Goal: Information Seeking & Learning: Find specific fact

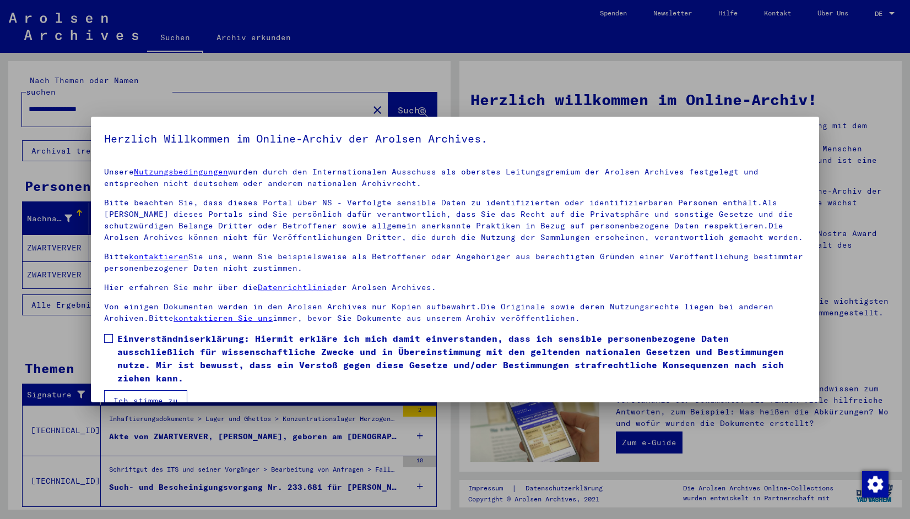
click at [108, 341] on span at bounding box center [108, 338] width 9 height 9
click at [123, 395] on button "Ich stimme zu" at bounding box center [145, 400] width 83 height 21
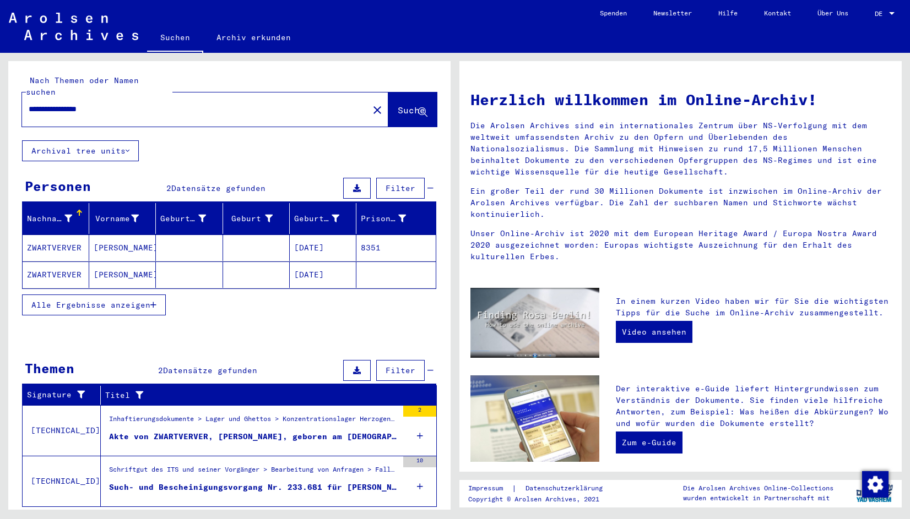
click at [50, 262] on mat-cell "ZWARTVERVER" at bounding box center [56, 275] width 67 height 26
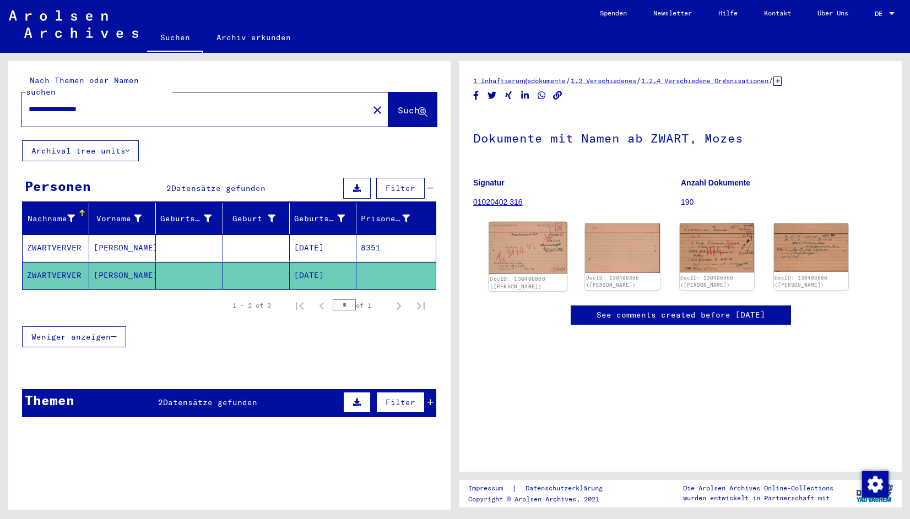
click at [519, 252] on img at bounding box center [528, 248] width 78 height 52
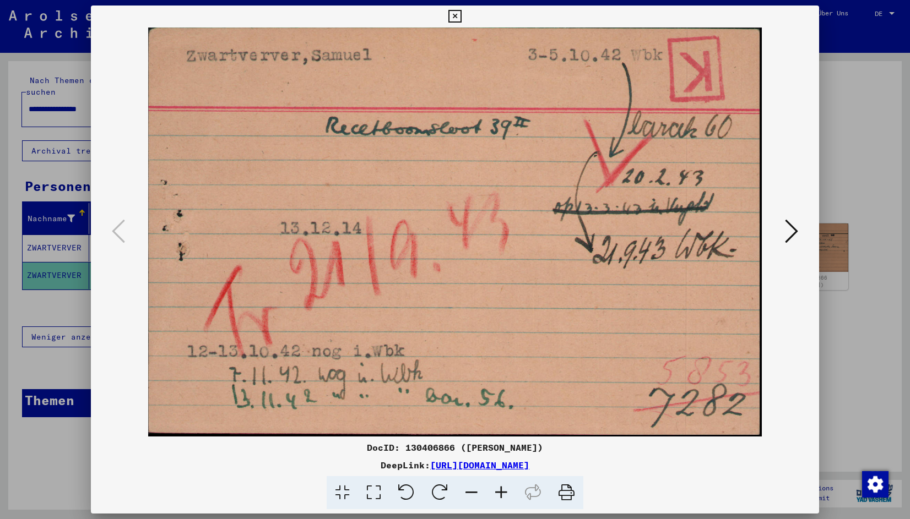
click at [453, 14] on icon at bounding box center [454, 16] width 13 height 13
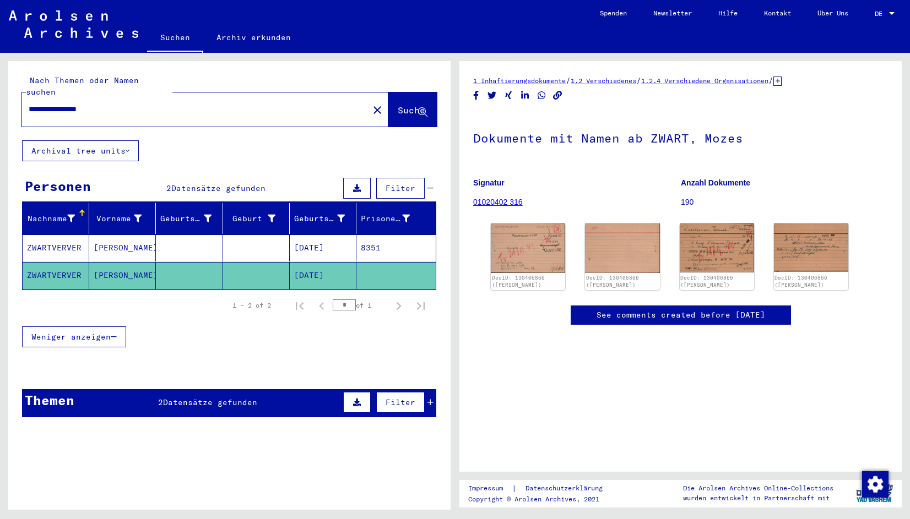
click at [69, 235] on mat-cell "ZWARTVERVER" at bounding box center [56, 248] width 67 height 27
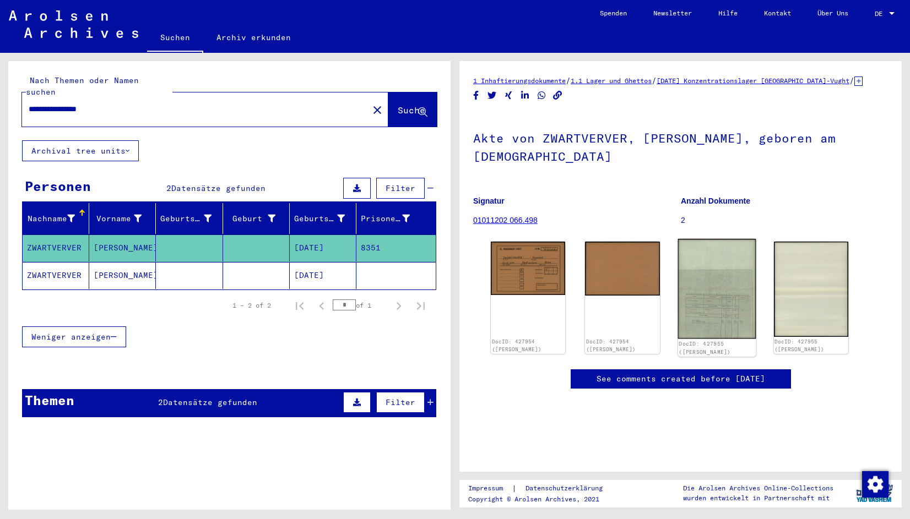
click at [710, 293] on img at bounding box center [716, 289] width 78 height 100
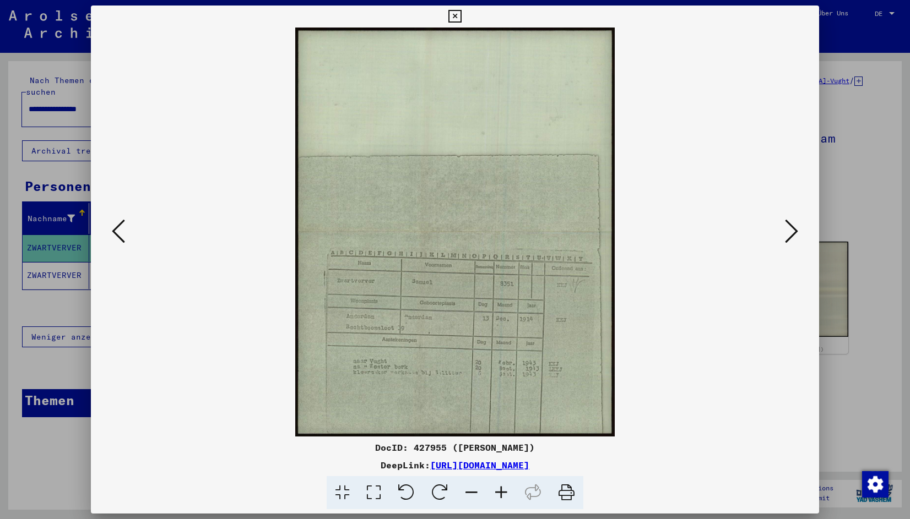
click at [790, 226] on icon at bounding box center [791, 231] width 13 height 26
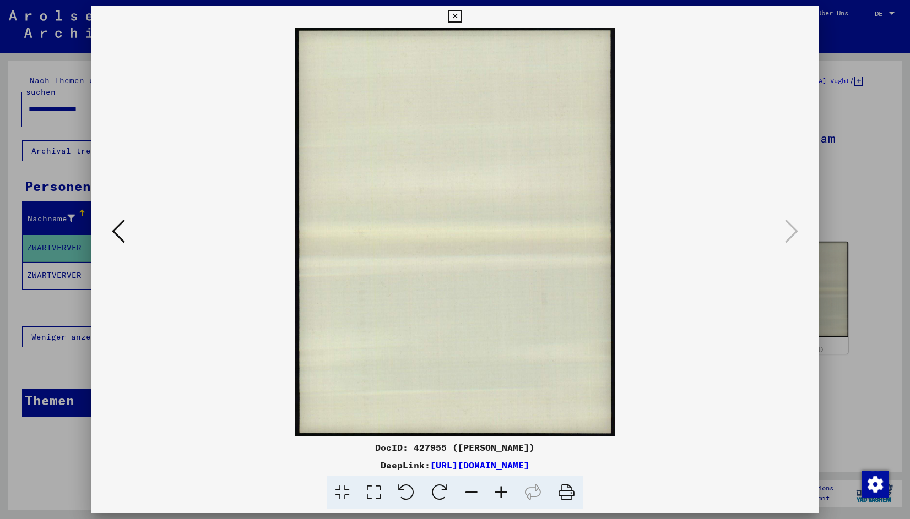
click at [117, 231] on icon at bounding box center [118, 231] width 13 height 26
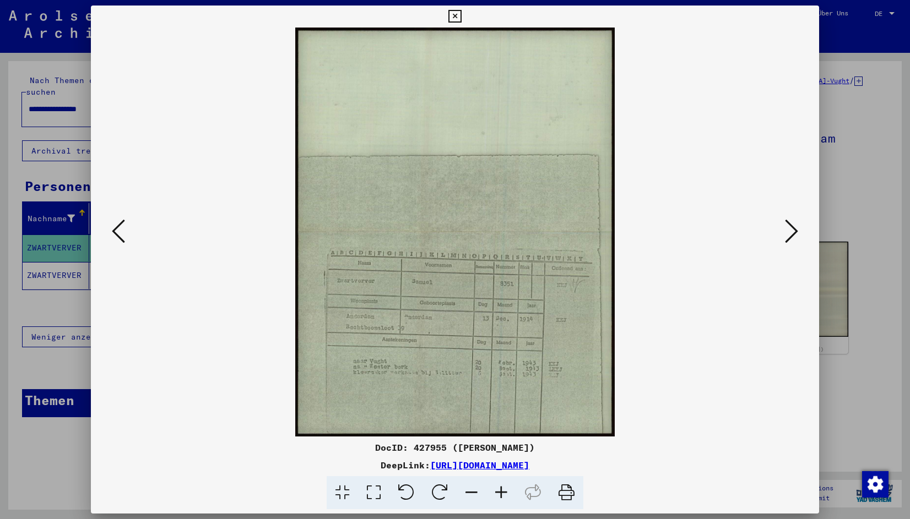
click at [117, 231] on icon at bounding box center [118, 231] width 13 height 26
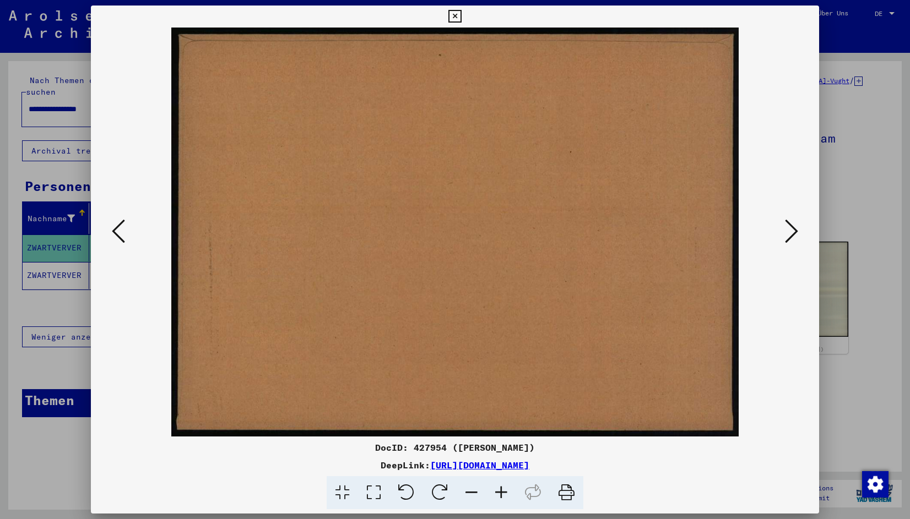
click at [117, 231] on icon at bounding box center [118, 231] width 13 height 26
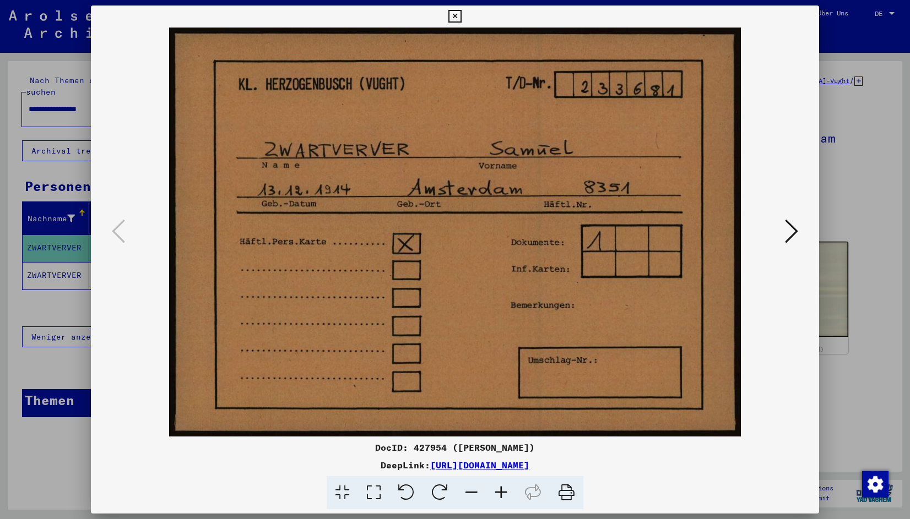
click at [454, 16] on icon at bounding box center [454, 16] width 13 height 13
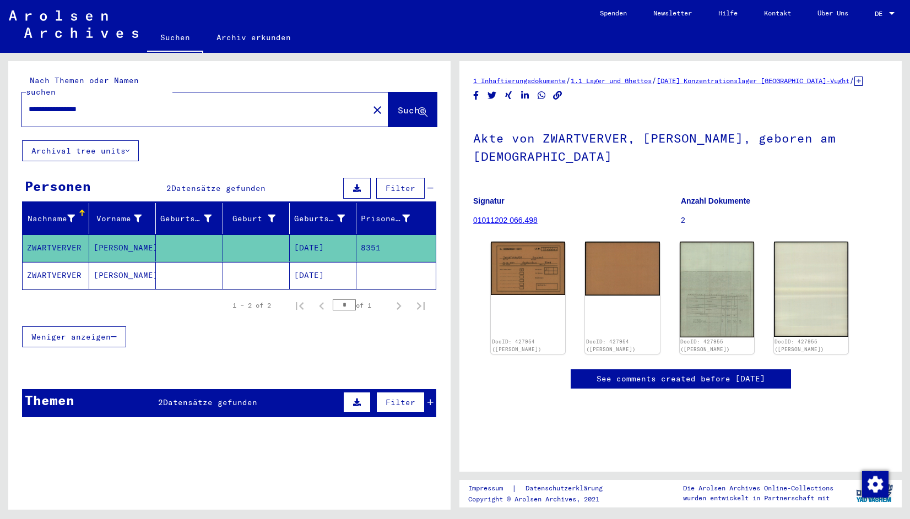
click at [53, 262] on mat-cell "ZWARTVERVER" at bounding box center [56, 275] width 67 height 27
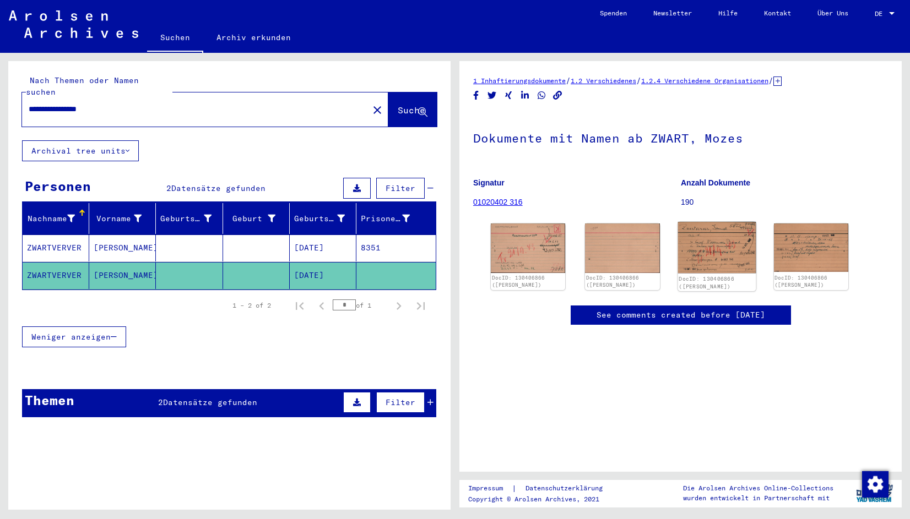
click at [719, 252] on img at bounding box center [716, 247] width 78 height 51
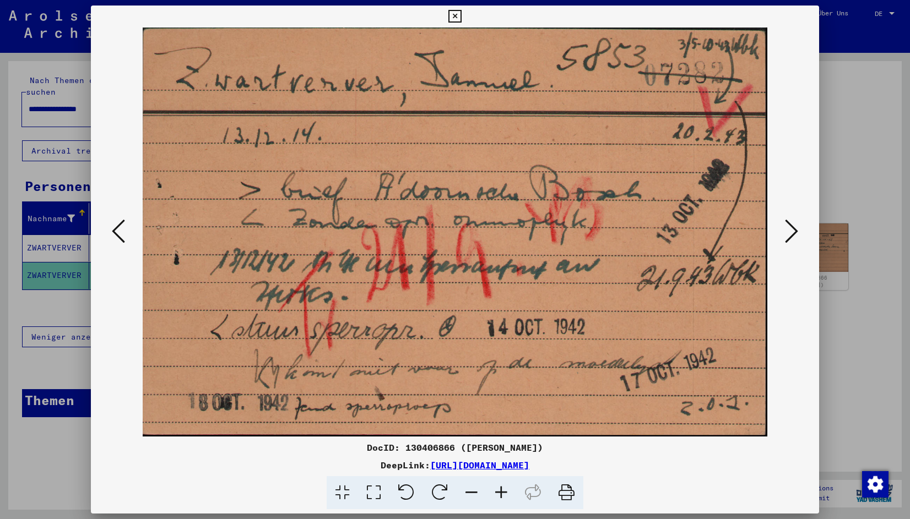
click at [790, 230] on icon at bounding box center [791, 231] width 13 height 26
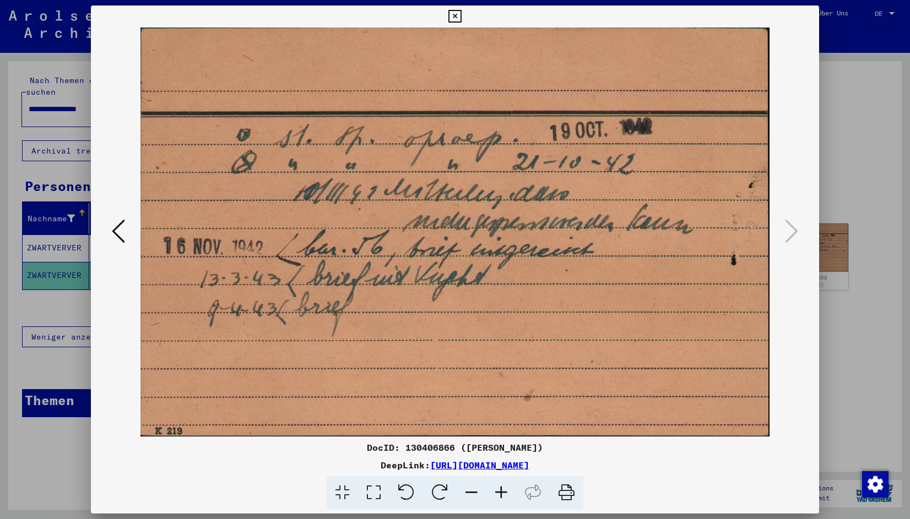
click at [452, 15] on icon at bounding box center [454, 16] width 13 height 13
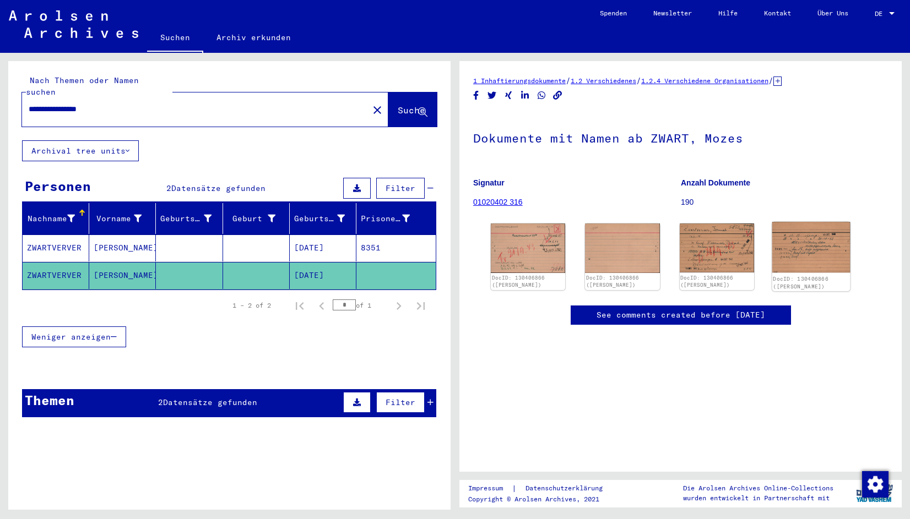
click at [800, 250] on img at bounding box center [810, 247] width 78 height 51
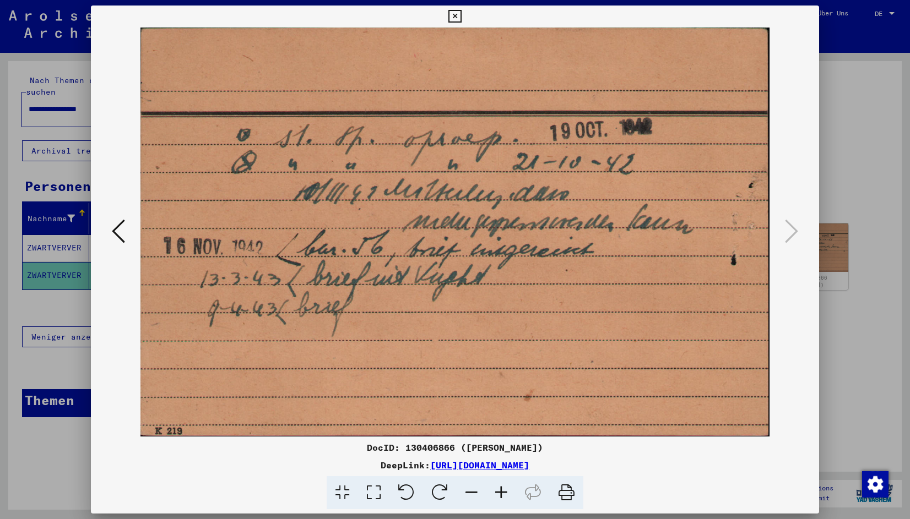
click at [114, 225] on icon at bounding box center [118, 231] width 13 height 26
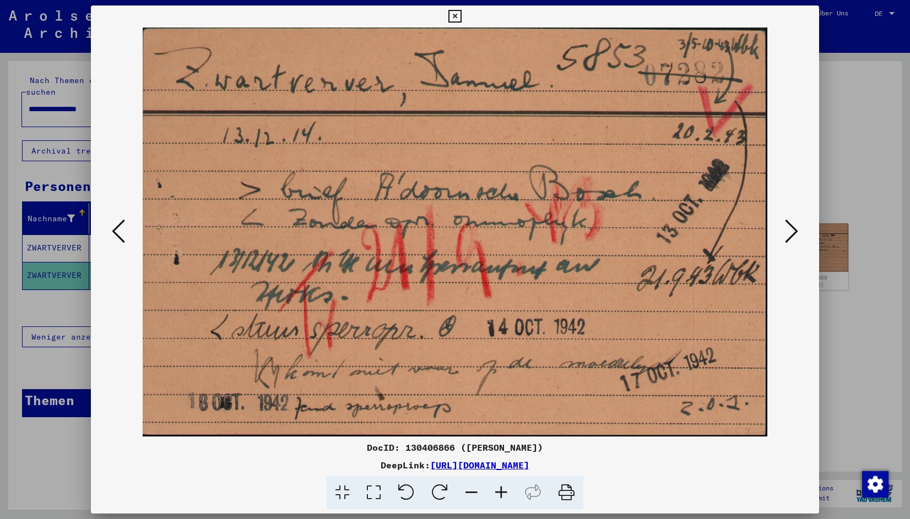
click at [456, 18] on icon at bounding box center [454, 16] width 13 height 13
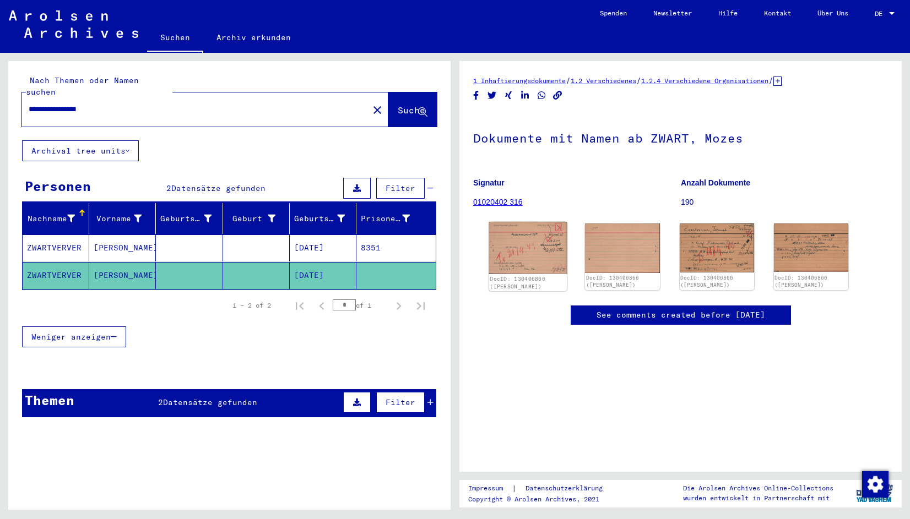
click at [541, 259] on img at bounding box center [528, 248] width 78 height 52
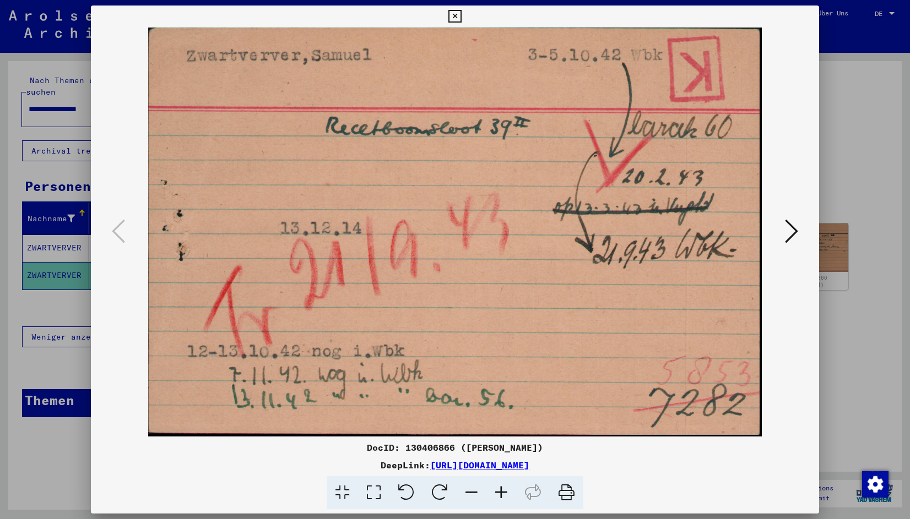
click at [454, 16] on icon at bounding box center [454, 16] width 13 height 13
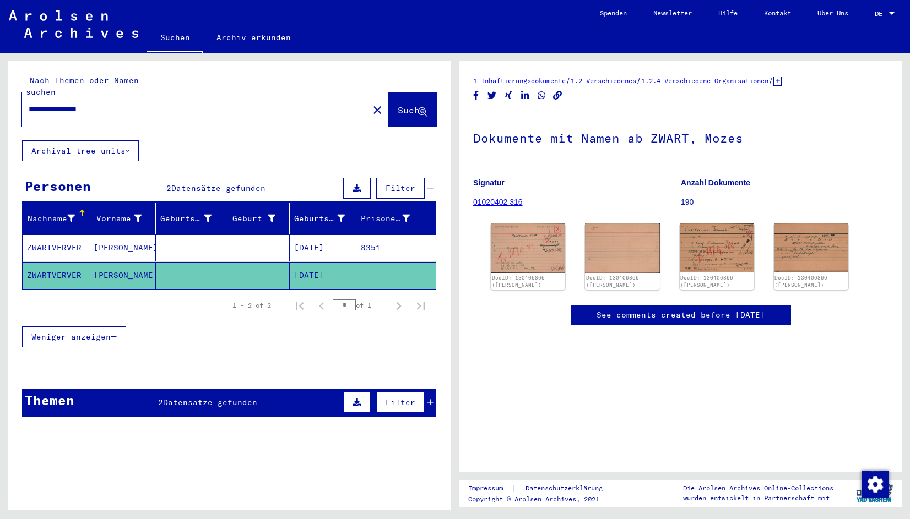
click at [371, 104] on mat-icon "close" at bounding box center [377, 110] width 13 height 13
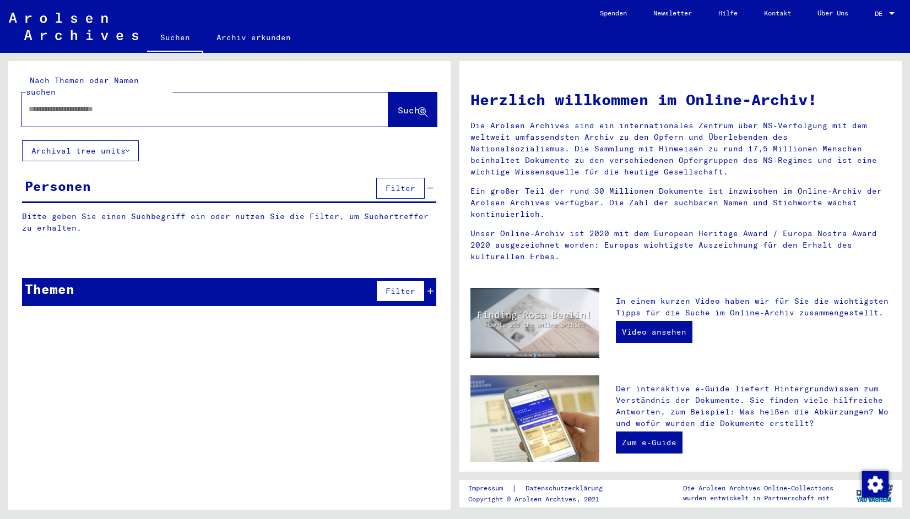
click at [51, 104] on input "text" at bounding box center [192, 110] width 327 height 12
type input "**********"
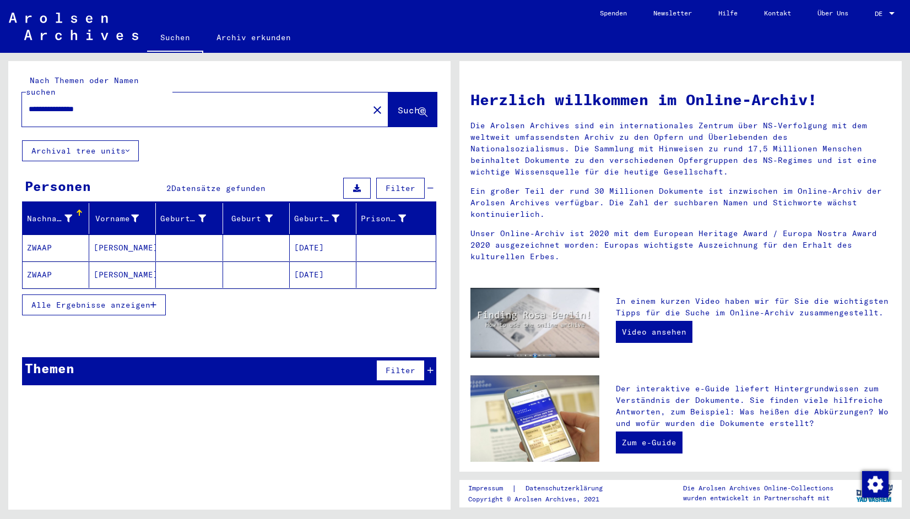
click at [60, 262] on mat-cell "ZWAAP" at bounding box center [56, 275] width 67 height 26
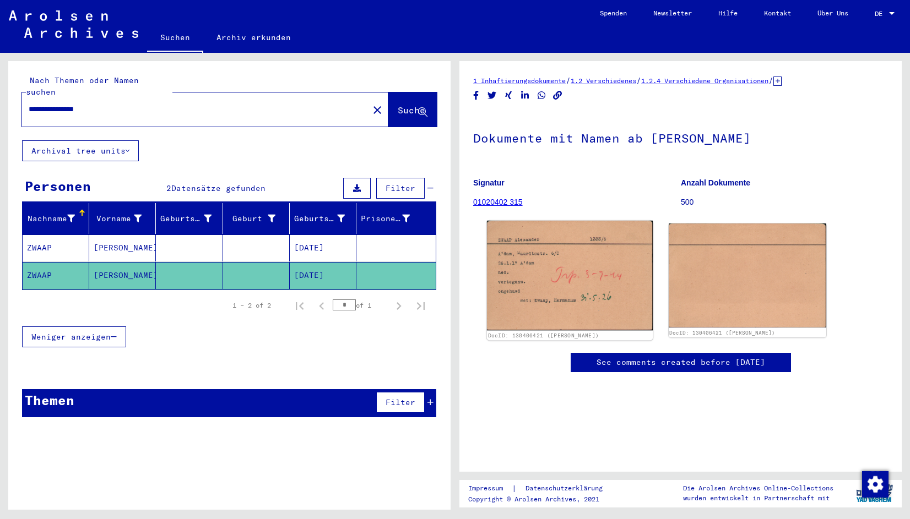
click at [587, 244] on img at bounding box center [570, 276] width 166 height 110
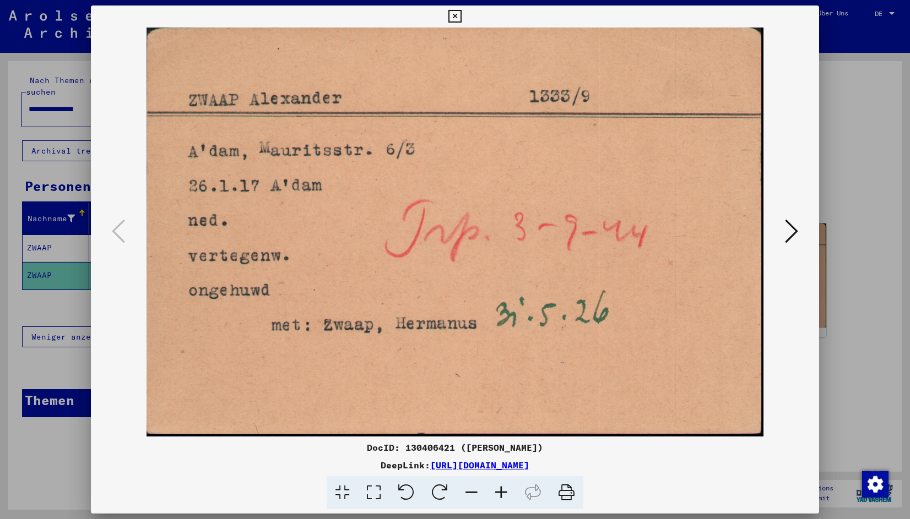
click at [458, 14] on icon at bounding box center [454, 16] width 13 height 13
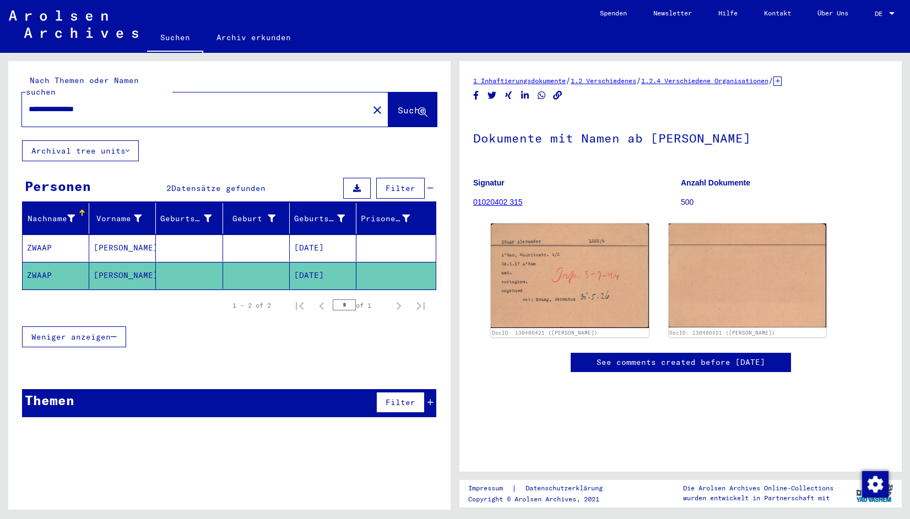
click at [58, 235] on mat-cell "ZWAAP" at bounding box center [56, 248] width 67 height 27
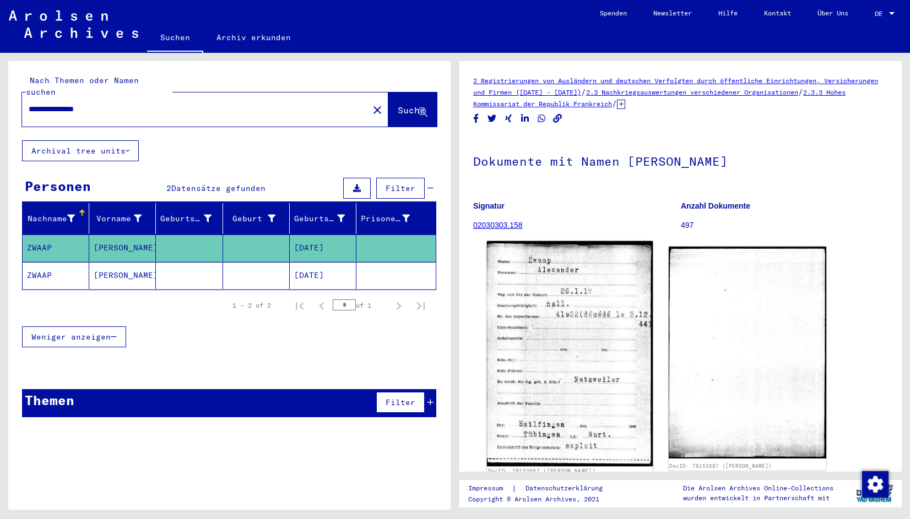
click at [585, 340] on img at bounding box center [570, 353] width 166 height 225
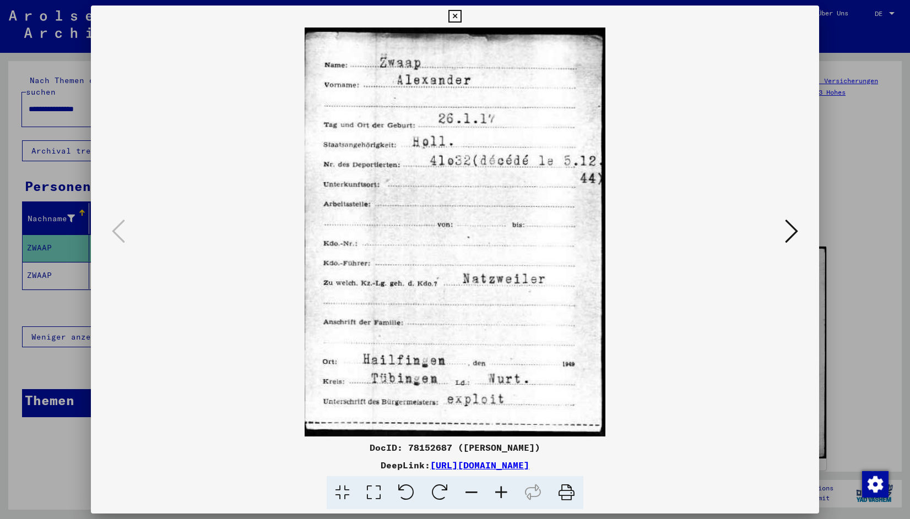
click at [451, 13] on icon at bounding box center [454, 16] width 13 height 13
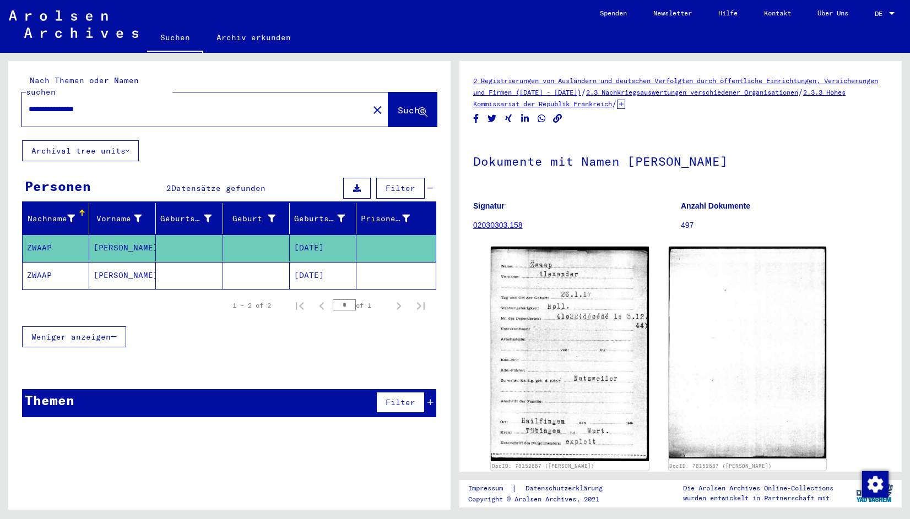
click at [67, 262] on mat-cell "ZWAAP" at bounding box center [56, 275] width 67 height 27
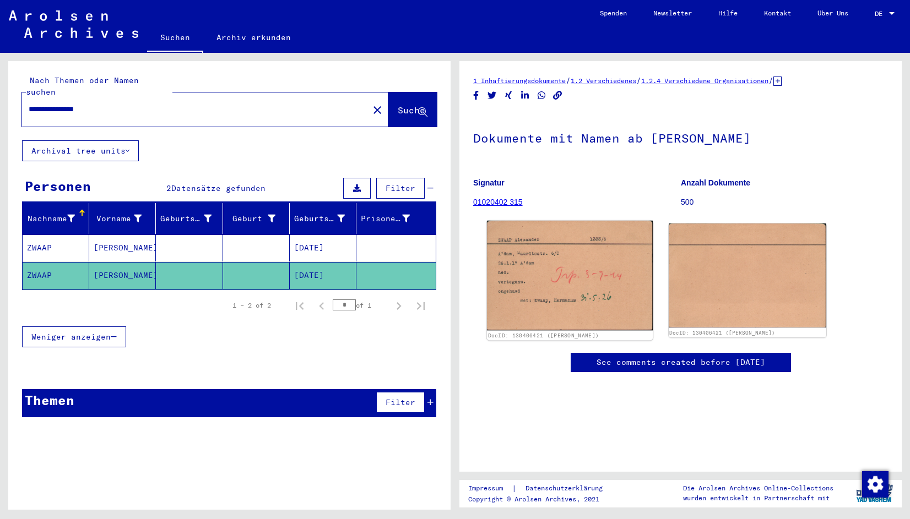
click at [540, 281] on img at bounding box center [570, 276] width 166 height 110
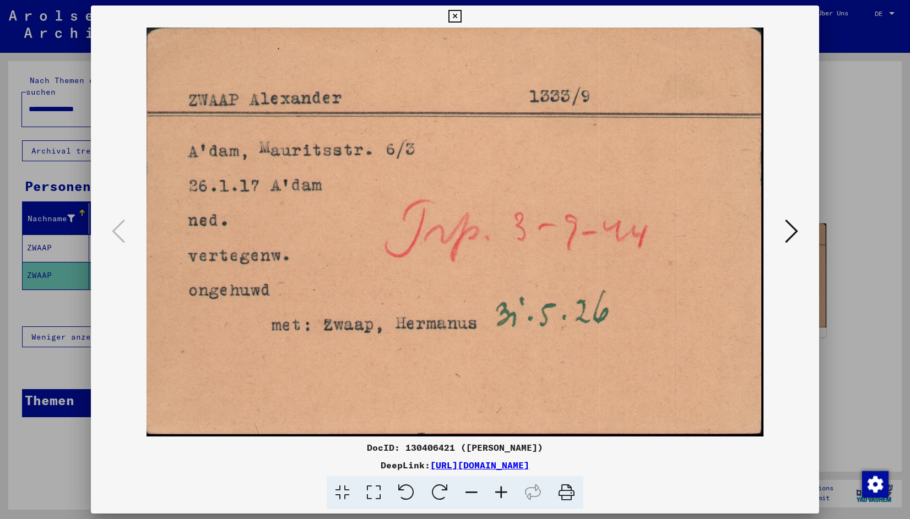
click at [456, 17] on icon at bounding box center [454, 16] width 13 height 13
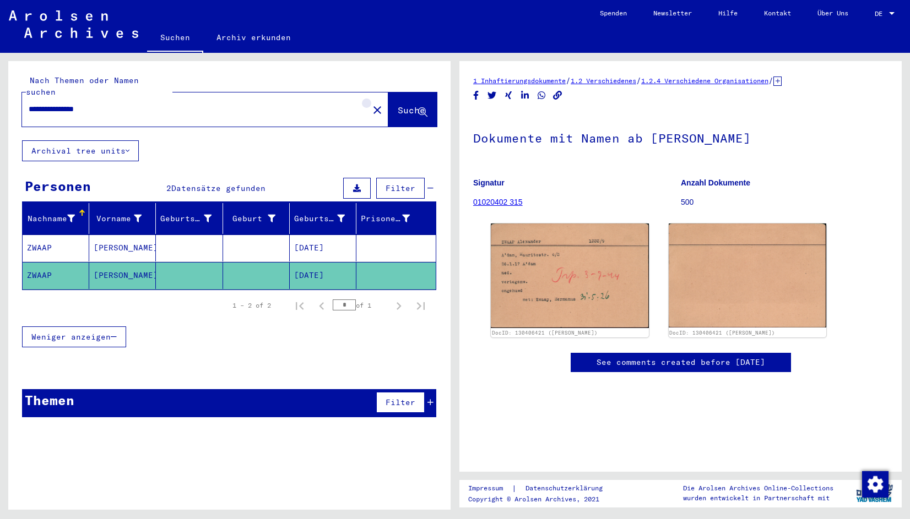
click at [371, 104] on mat-icon "close" at bounding box center [377, 110] width 13 height 13
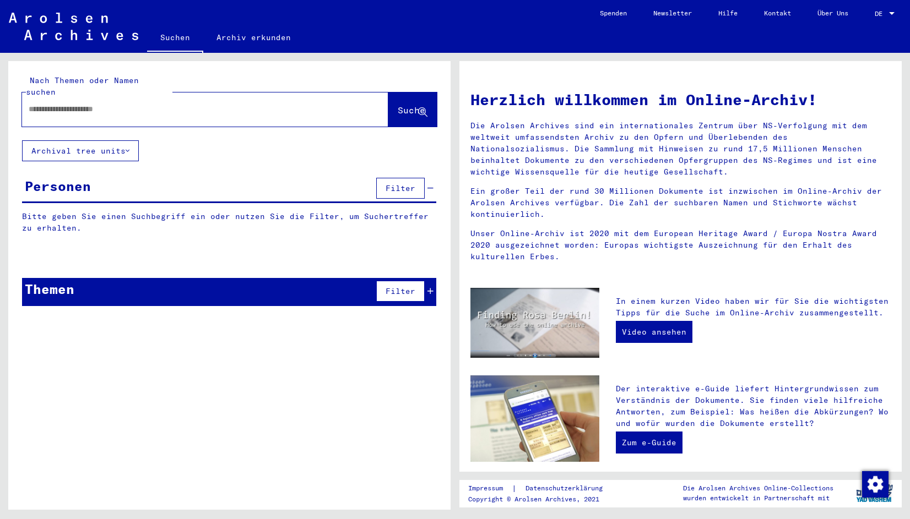
click at [67, 104] on input "text" at bounding box center [192, 110] width 327 height 12
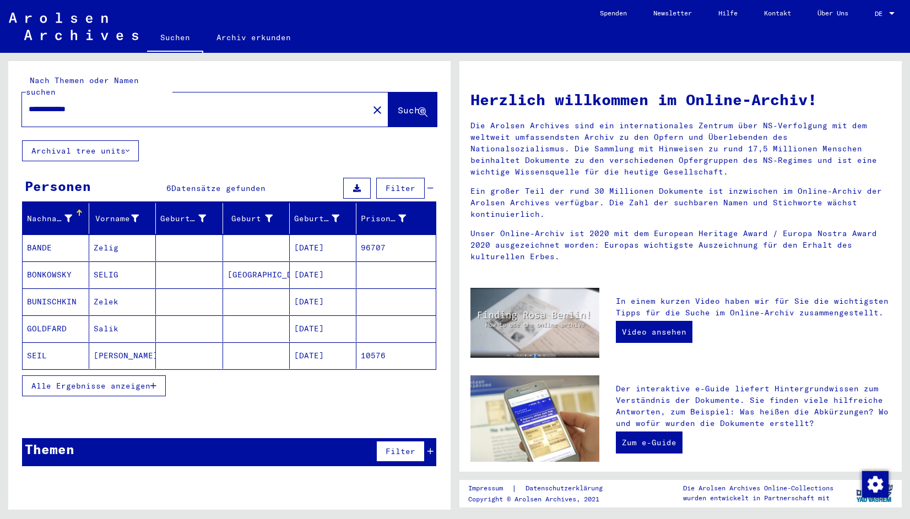
drag, startPoint x: 73, startPoint y: 96, endPoint x: -28, endPoint y: 86, distance: 101.9
click at [0, 86] on html "**********" at bounding box center [455, 259] width 910 height 519
click at [111, 104] on input "****" at bounding box center [192, 110] width 327 height 12
type input "**********"
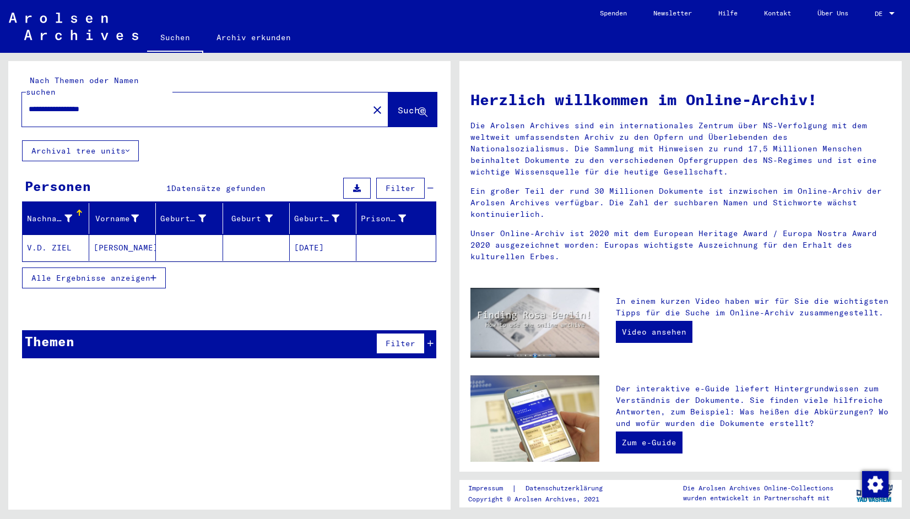
click at [59, 235] on mat-cell "V.D. ZIEL" at bounding box center [56, 248] width 67 height 26
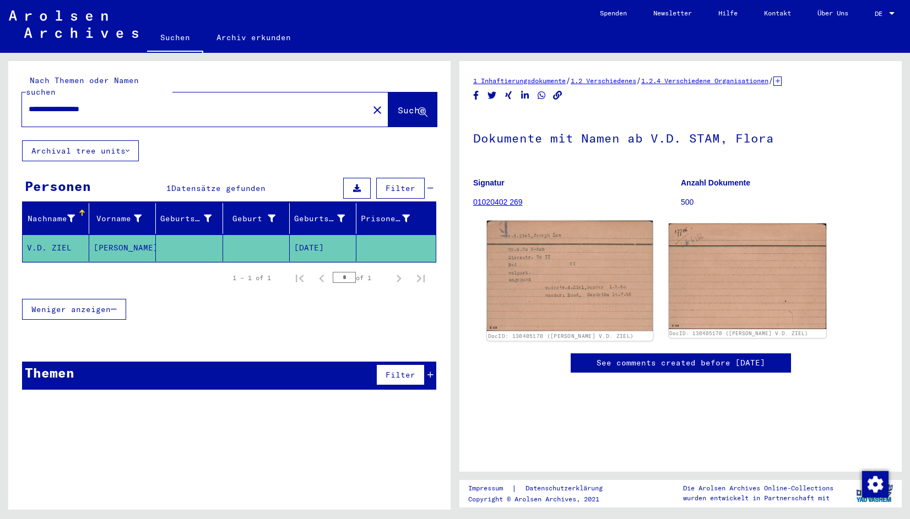
click at [581, 281] on img at bounding box center [570, 276] width 166 height 111
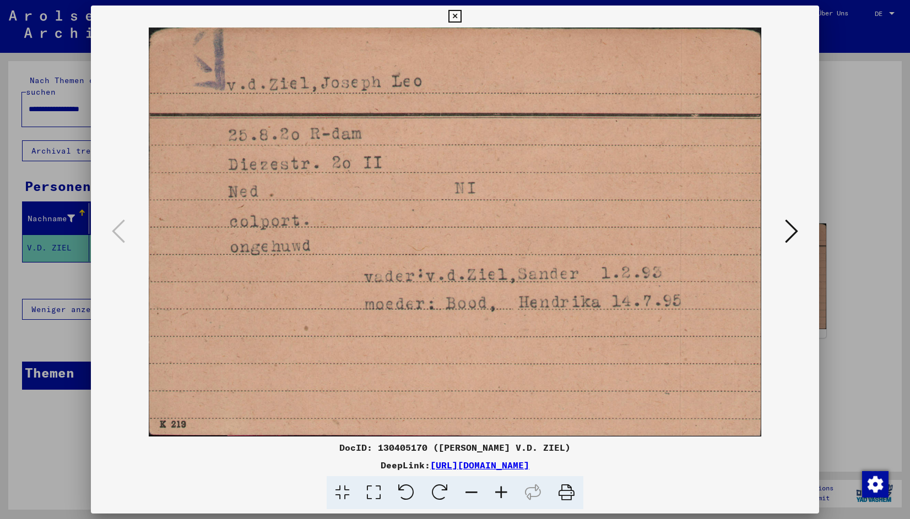
drag, startPoint x: 455, startPoint y: 14, endPoint x: 448, endPoint y: 20, distance: 10.2
click at [454, 14] on icon at bounding box center [454, 16] width 13 height 13
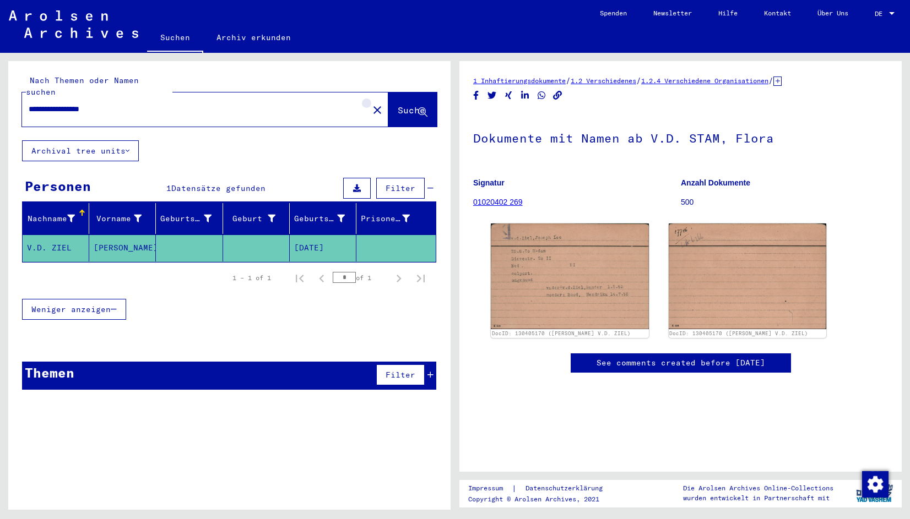
click at [371, 104] on mat-icon "close" at bounding box center [377, 110] width 13 height 13
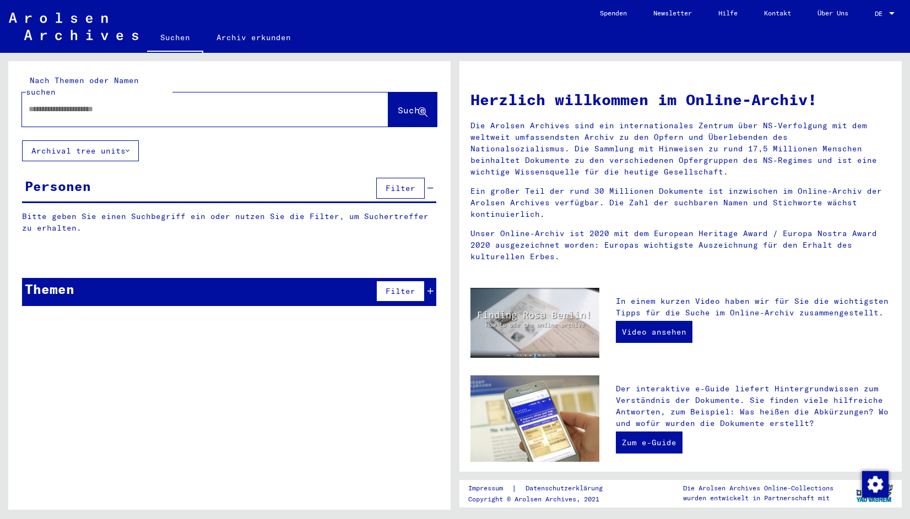
click at [34, 104] on input "text" at bounding box center [192, 110] width 327 height 12
type input "**********"
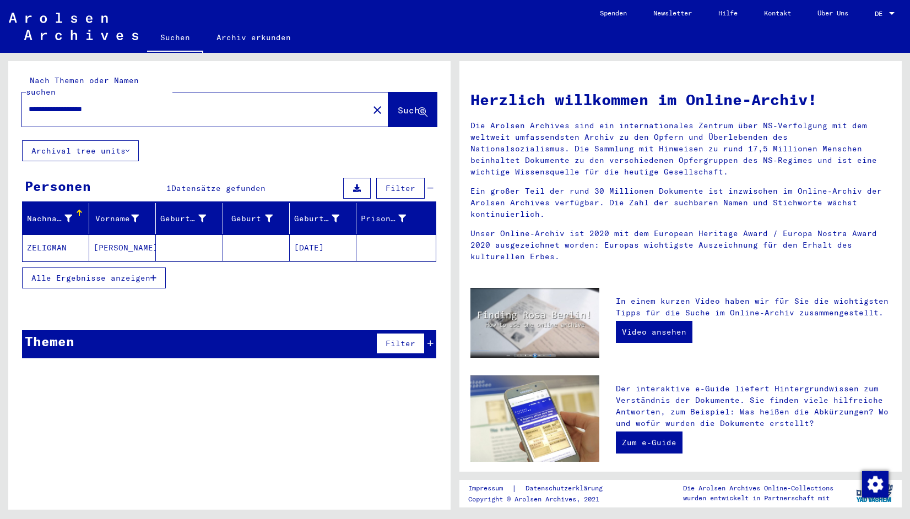
click at [57, 235] on mat-cell "ZELIGMAN" at bounding box center [56, 248] width 67 height 26
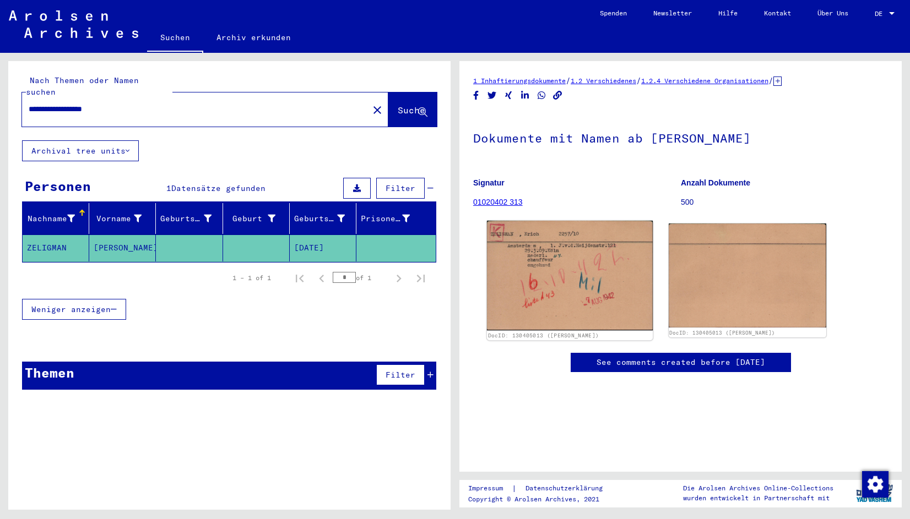
click at [527, 281] on img at bounding box center [570, 276] width 166 height 110
